Goal: Task Accomplishment & Management: Use online tool/utility

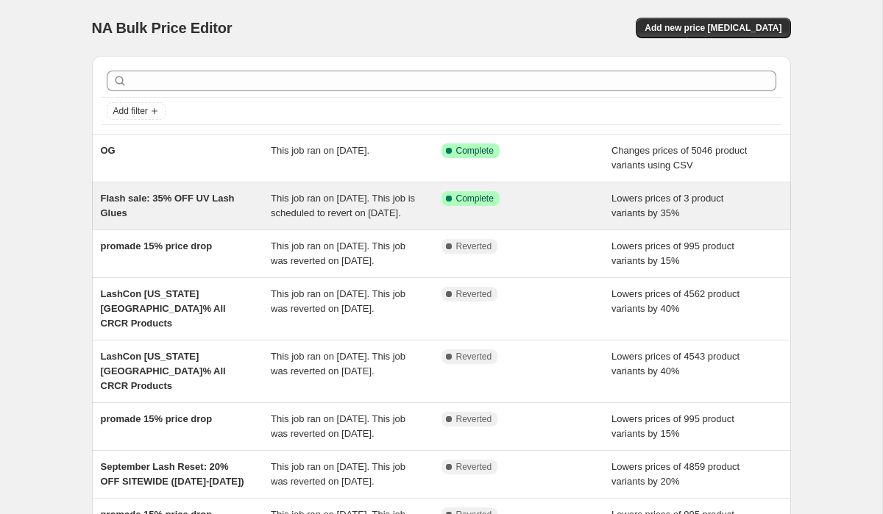
click at [162, 216] on div "Flash sale: 35% OFF UV Lash Glues" at bounding box center [186, 205] width 171 height 29
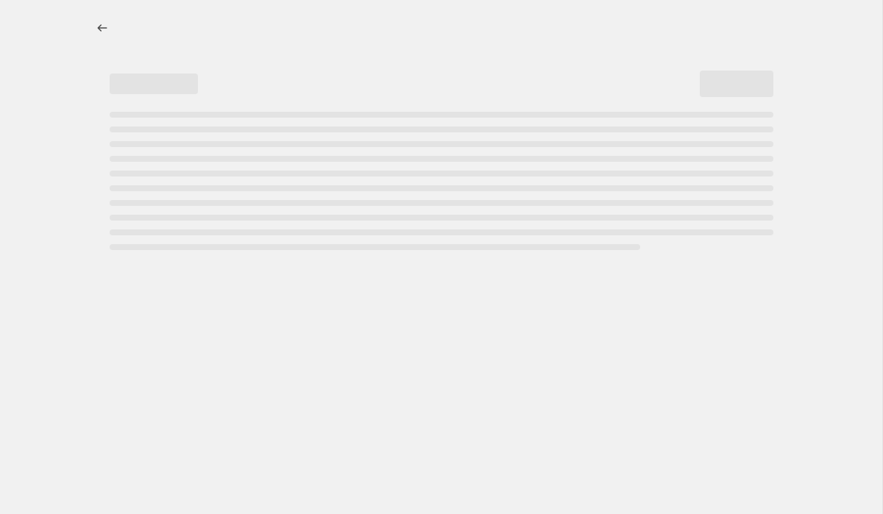
select select "percentage"
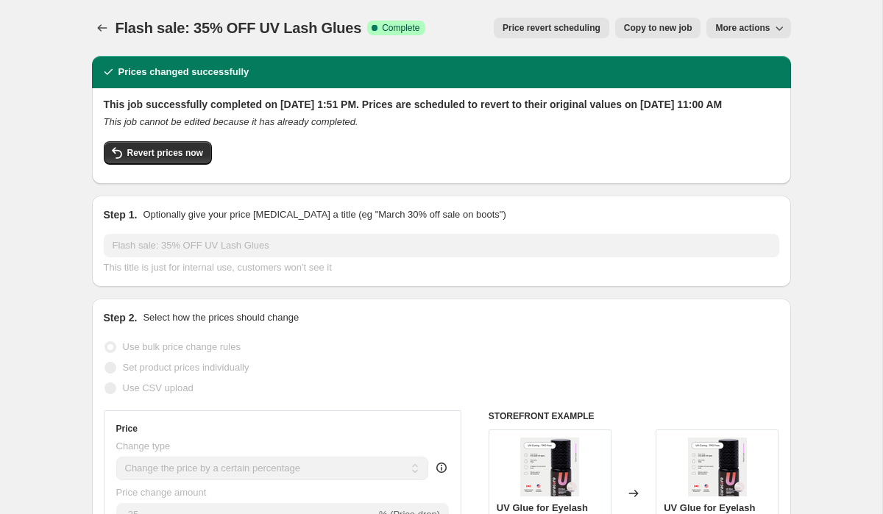
click at [681, 22] on span "Copy to new job" at bounding box center [658, 28] width 68 height 12
select select "percentage"
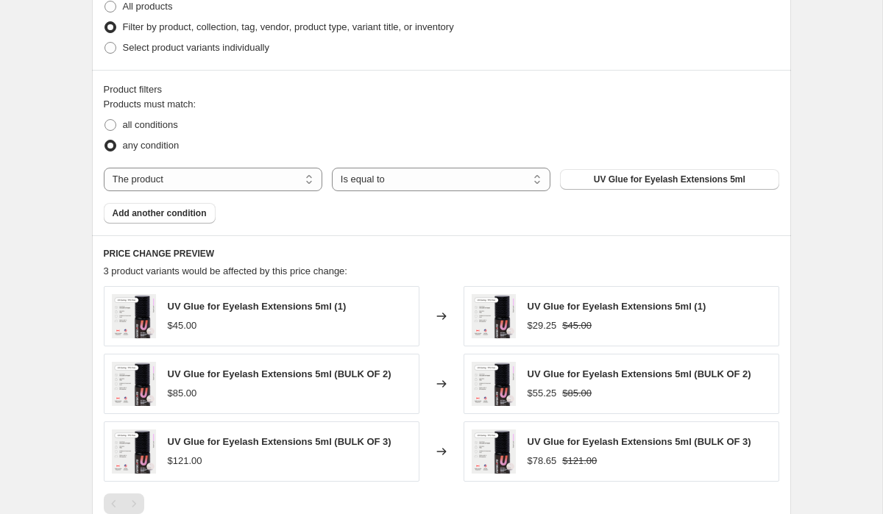
scroll to position [987, 0]
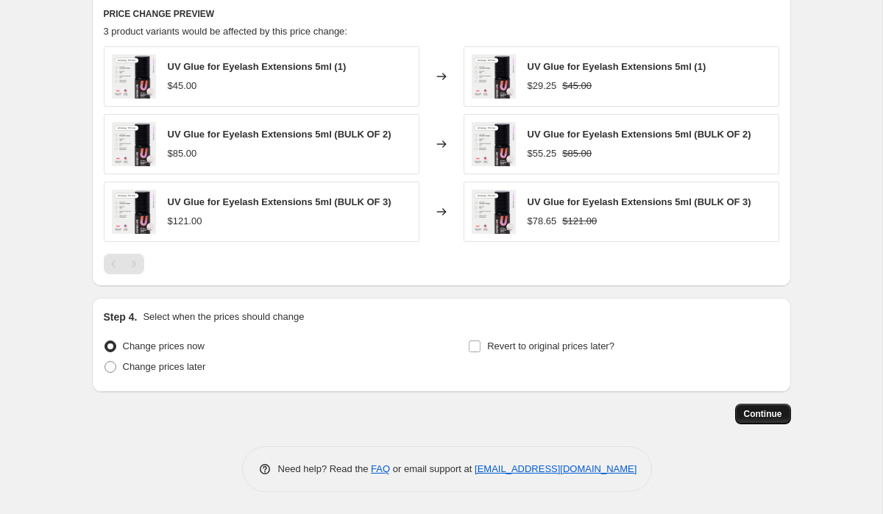
click at [765, 413] on span "Continue" at bounding box center [763, 414] width 38 height 12
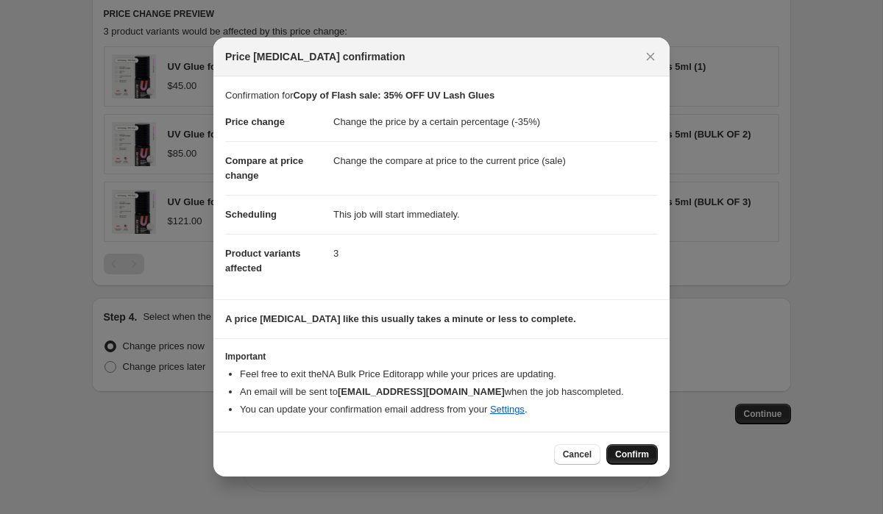
click at [628, 452] on span "Confirm" at bounding box center [632, 455] width 34 height 12
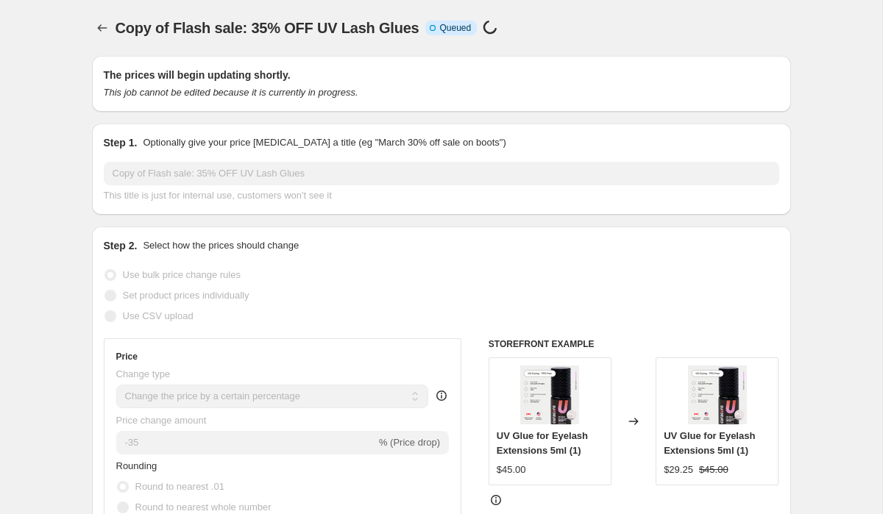
scroll to position [1025, 0]
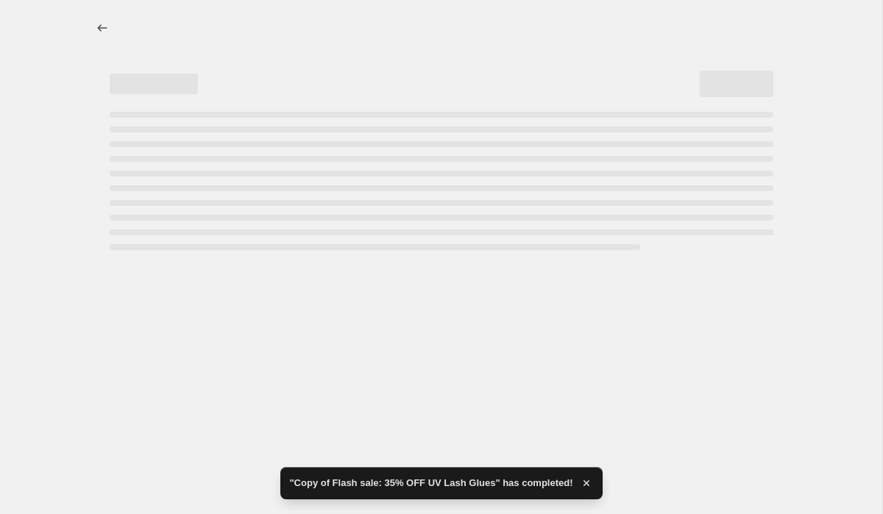
select select "percentage"
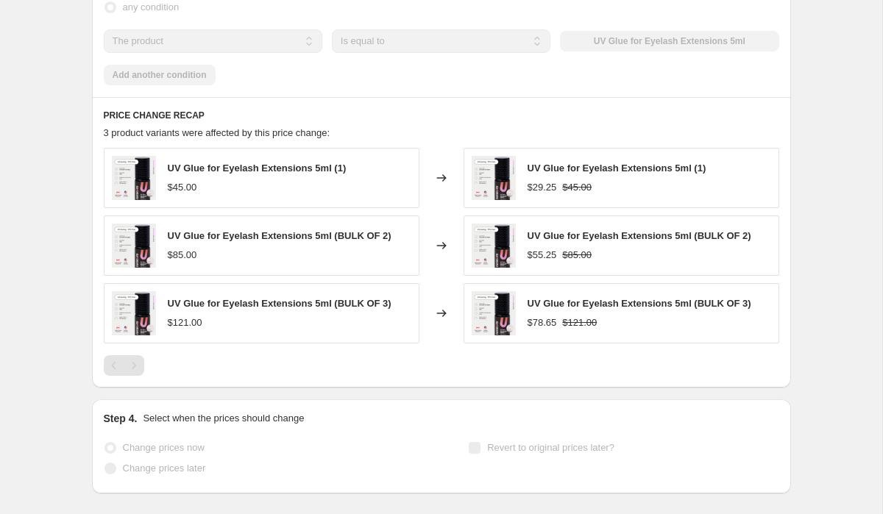
scroll to position [0, 0]
